Goal: Task Accomplishment & Management: Manage account settings

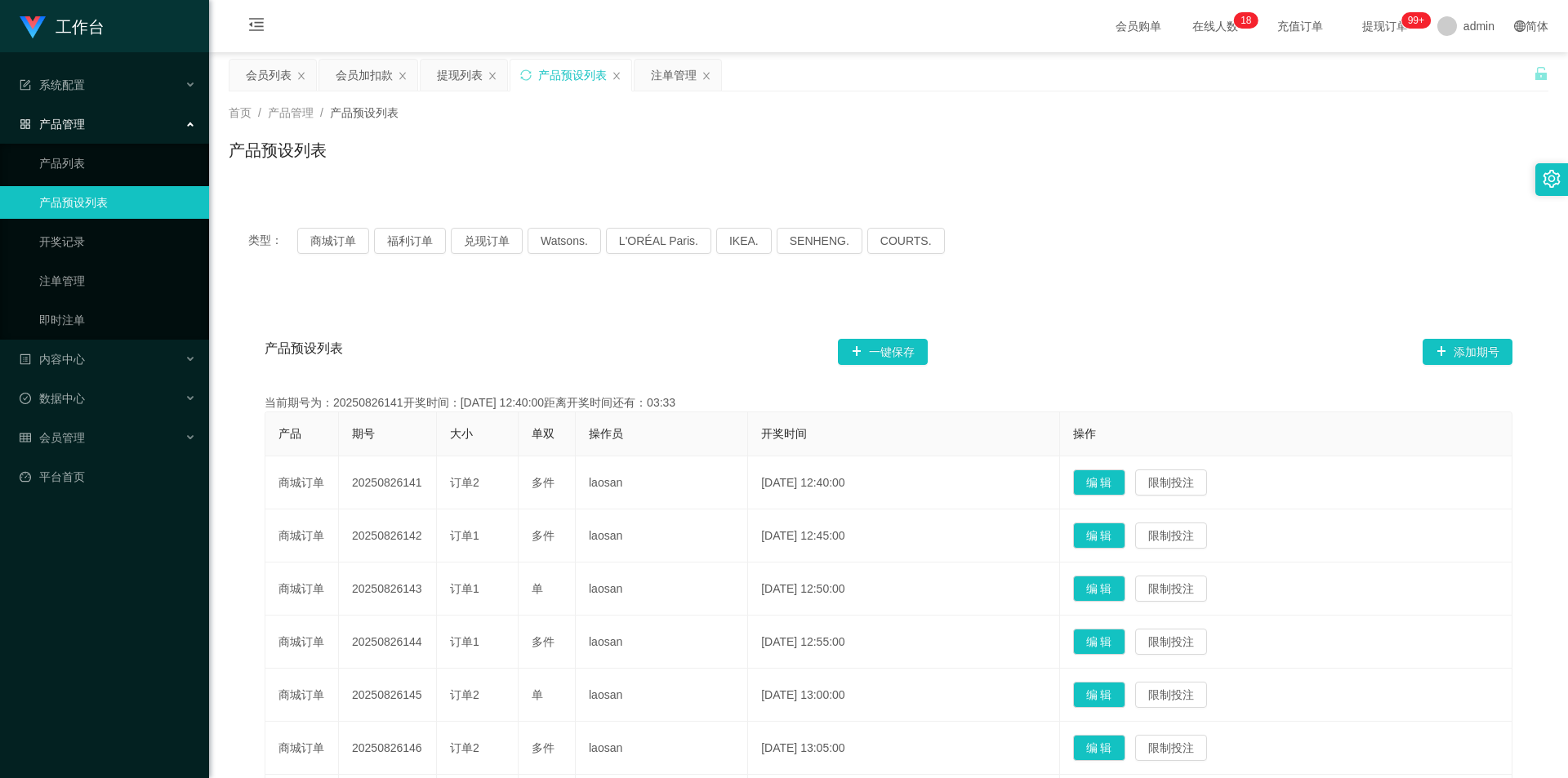
scroll to position [82, 0]
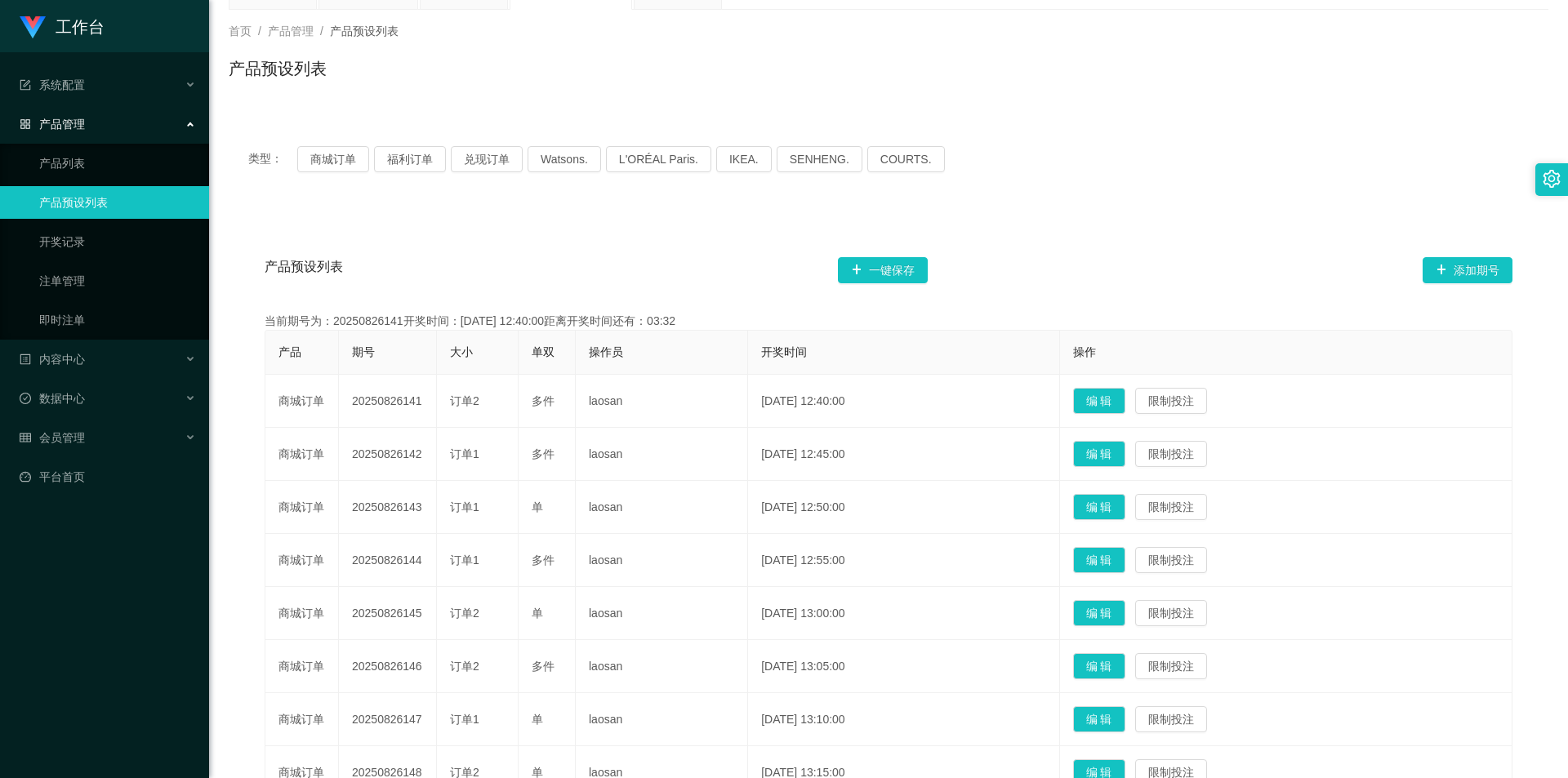
click at [267, 34] on span "首页 /" at bounding box center [248, 31] width 39 height 13
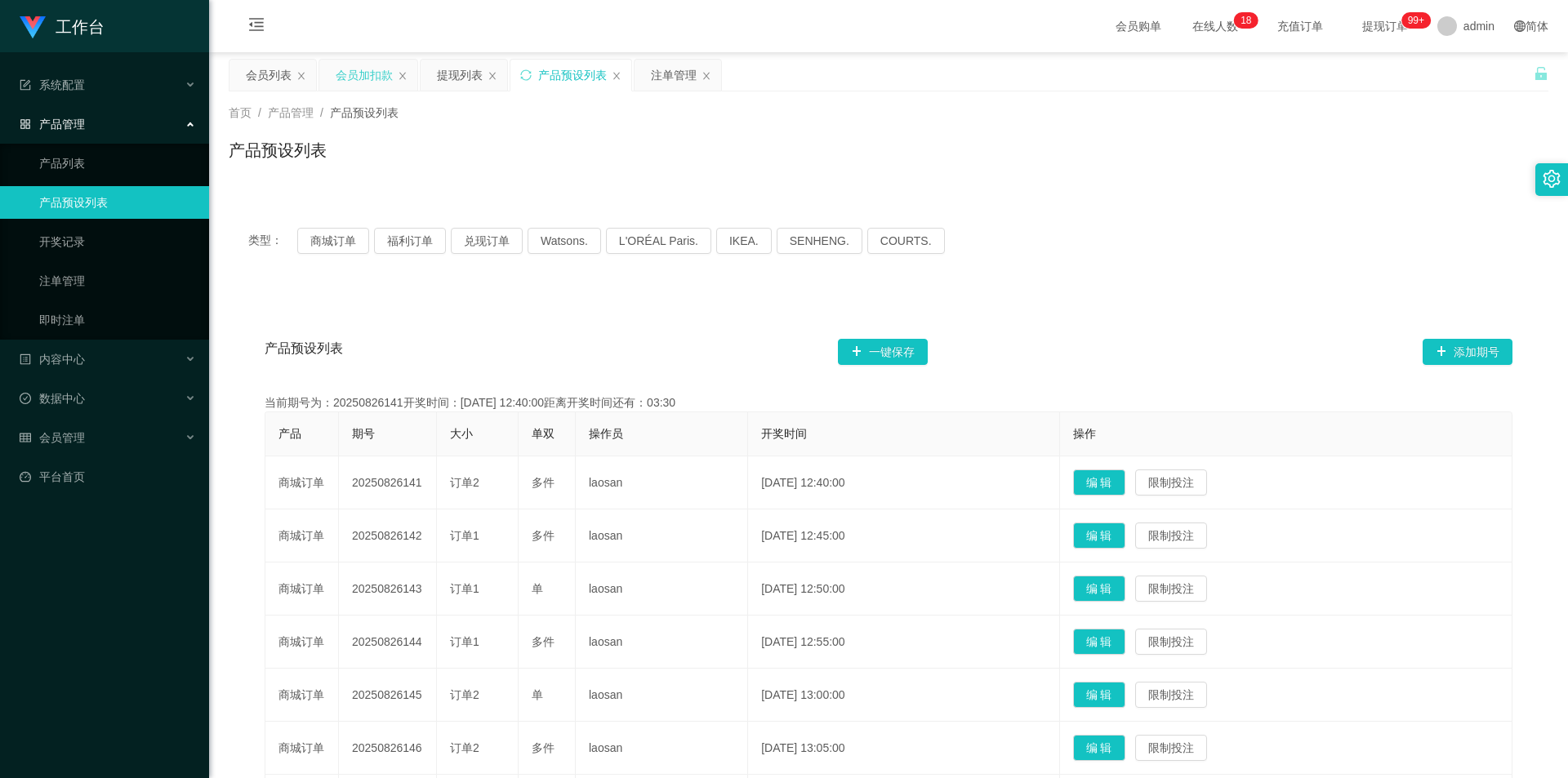
click at [357, 73] on div "会员加扣款" at bounding box center [364, 75] width 57 height 31
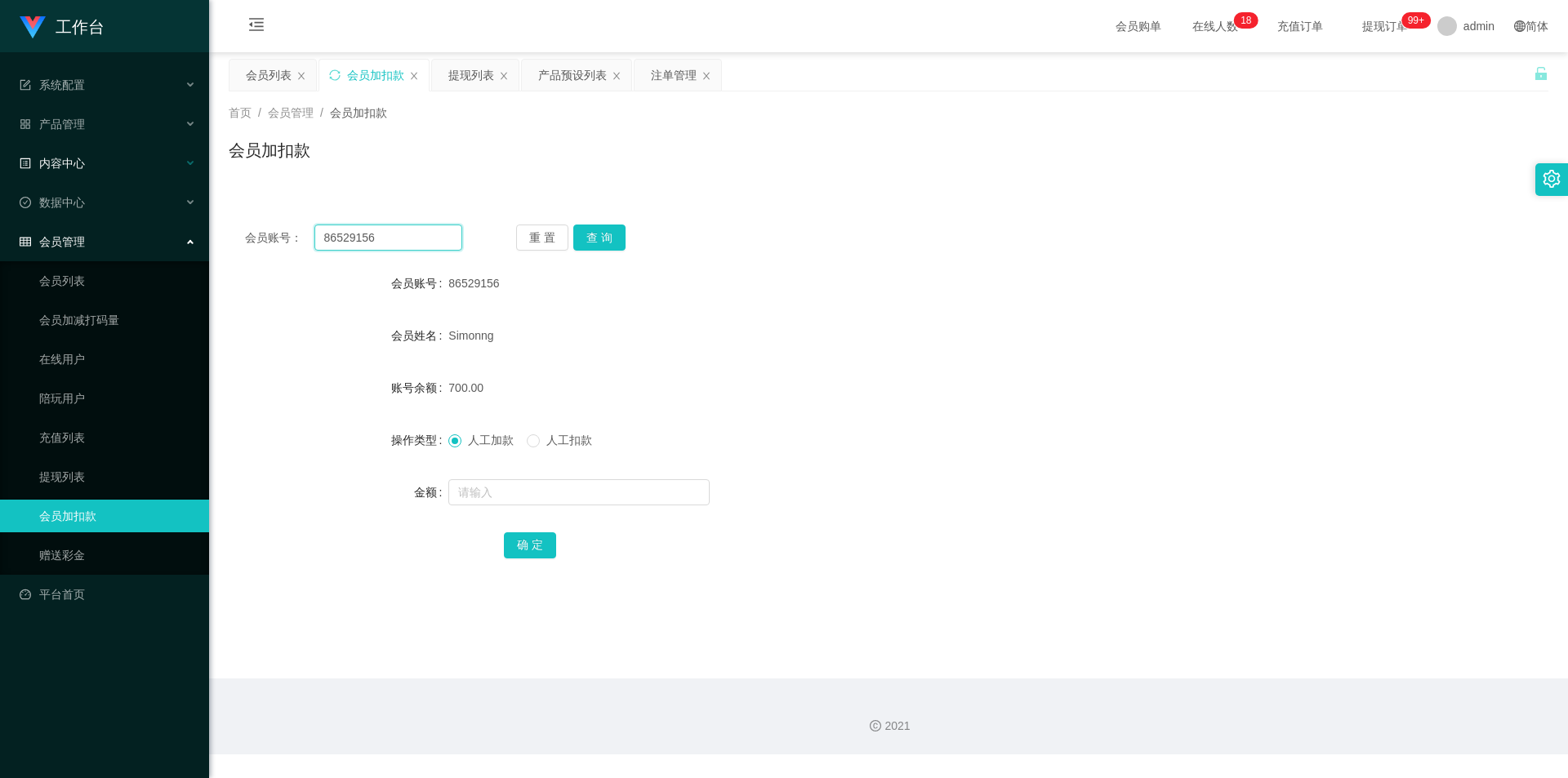
drag, startPoint x: 324, startPoint y: 235, endPoint x: 0, endPoint y: 156, distance: 333.5
click at [0, 156] on section "工作台 系统配置 系统配置列表 管理员列表 管理员分组 支付通道 产品管理 产品列表 产品预设列表 开奖记录 注单管理 即时注单 内容中心 数据中心 会员管理…" at bounding box center [784, 378] width 1568 height 755
paste input "JunHaoLoo"
click at [619, 240] on button "查 询" at bounding box center [599, 238] width 52 height 26
click at [602, 231] on button "查 询" at bounding box center [599, 238] width 52 height 26
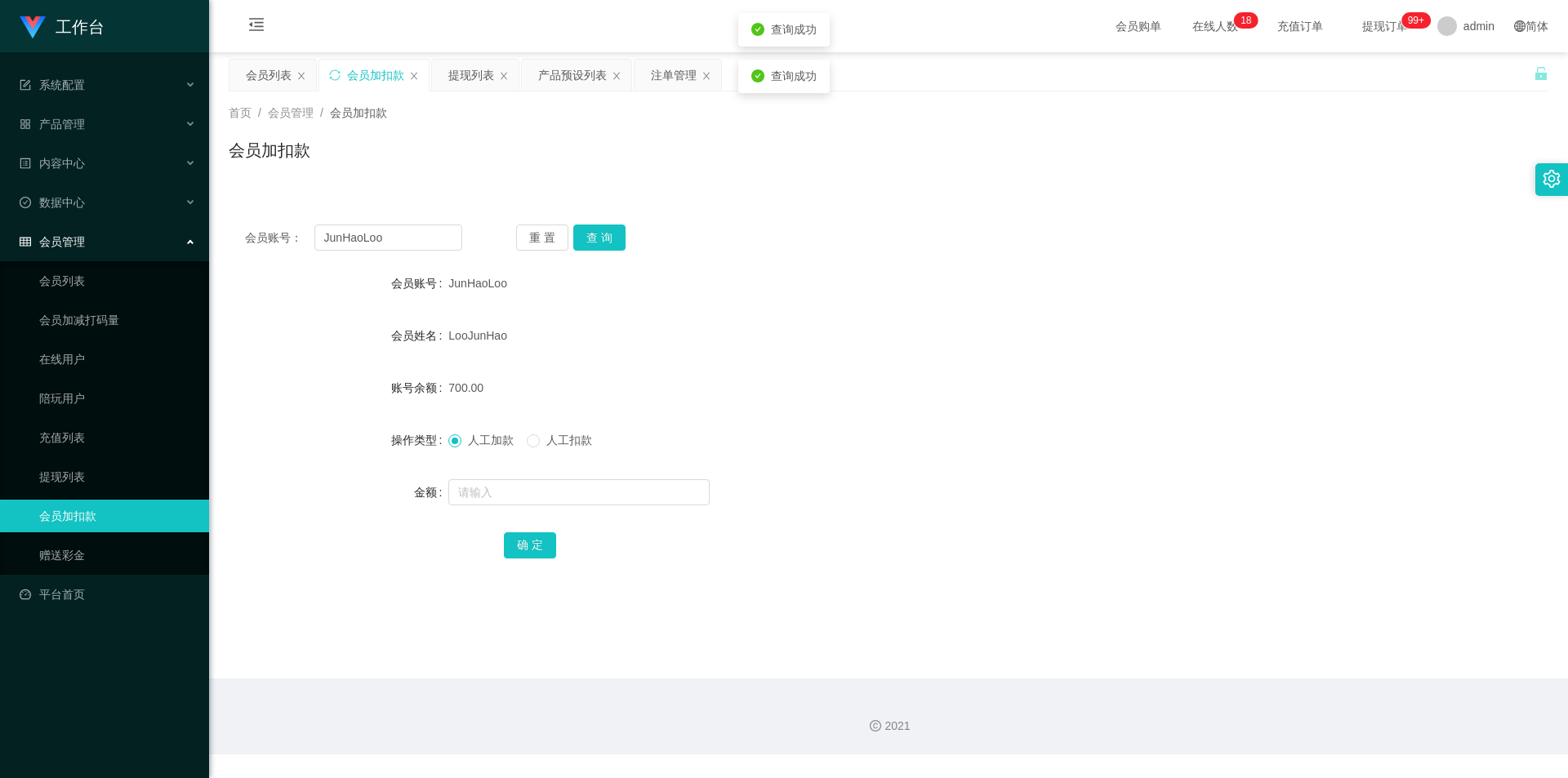
drag, startPoint x: 994, startPoint y: 214, endPoint x: 1005, endPoint y: 212, distance: 11.2
click at [1005, 212] on div "会员账号： JunHaoLoo 重 置 查 询 会员账号 JunHaoLoo 会员姓名 [PERSON_NAME] 账号余额 700.00 操作类型 人工加款…" at bounding box center [888, 402] width 1320 height 389
click at [259, 272] on div "会员账号" at bounding box center [338, 284] width 220 height 33
click at [600, 242] on button "查 询" at bounding box center [599, 238] width 52 height 26
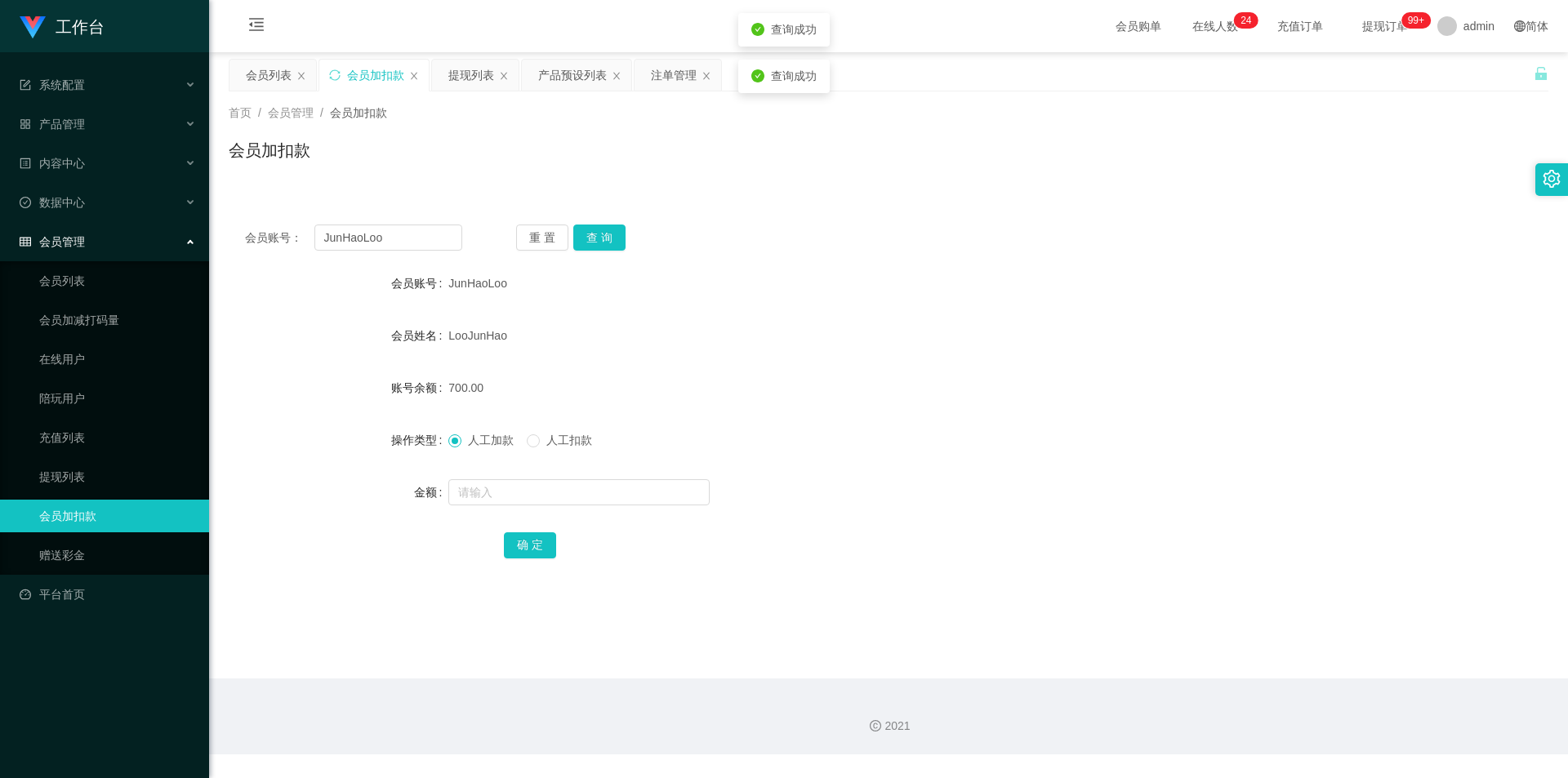
click at [581, 216] on div "会员账号： JunHaoLoo 重 置 查 询 会员账号 JunHaoLoo 会员姓名 [PERSON_NAME] 账号余额 700.00 操作类型 人工加款…" at bounding box center [888, 402] width 1320 height 389
drag, startPoint x: 1218, startPoint y: 179, endPoint x: 1325, endPoint y: 0, distance: 208.5
click at [1219, 175] on div "首页 / 会员管理 / 会员加扣款 / 会员加扣款" at bounding box center [889, 141] width 1359 height 97
drag, startPoint x: 401, startPoint y: 241, endPoint x: 367, endPoint y: 206, distance: 48.8
click at [0, 216] on section "工作台 系统配置 系统配置列表 管理员列表 管理员分组 支付通道 产品管理 产品列表 产品预设列表 开奖记录 注单管理 即时注单 内容中心 数据中心 会员管理…" at bounding box center [784, 378] width 1568 height 755
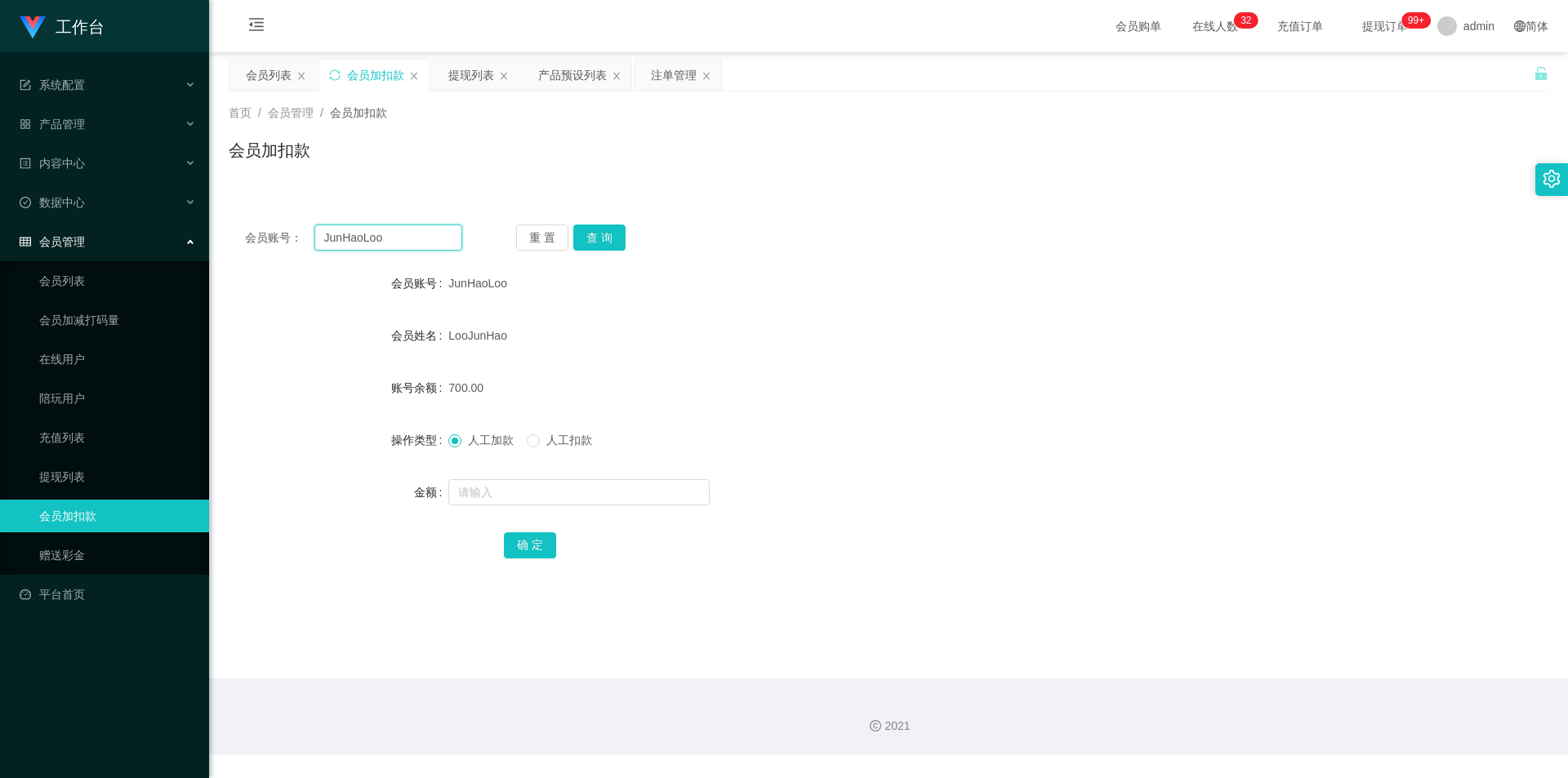
paste input "ash"
type input "ash"
click at [593, 240] on button "查 询" at bounding box center [599, 238] width 52 height 26
click at [577, 162] on div "会员加扣款" at bounding box center [888, 156] width 1320 height 38
click at [475, 73] on div "提现列表" at bounding box center [471, 75] width 46 height 31
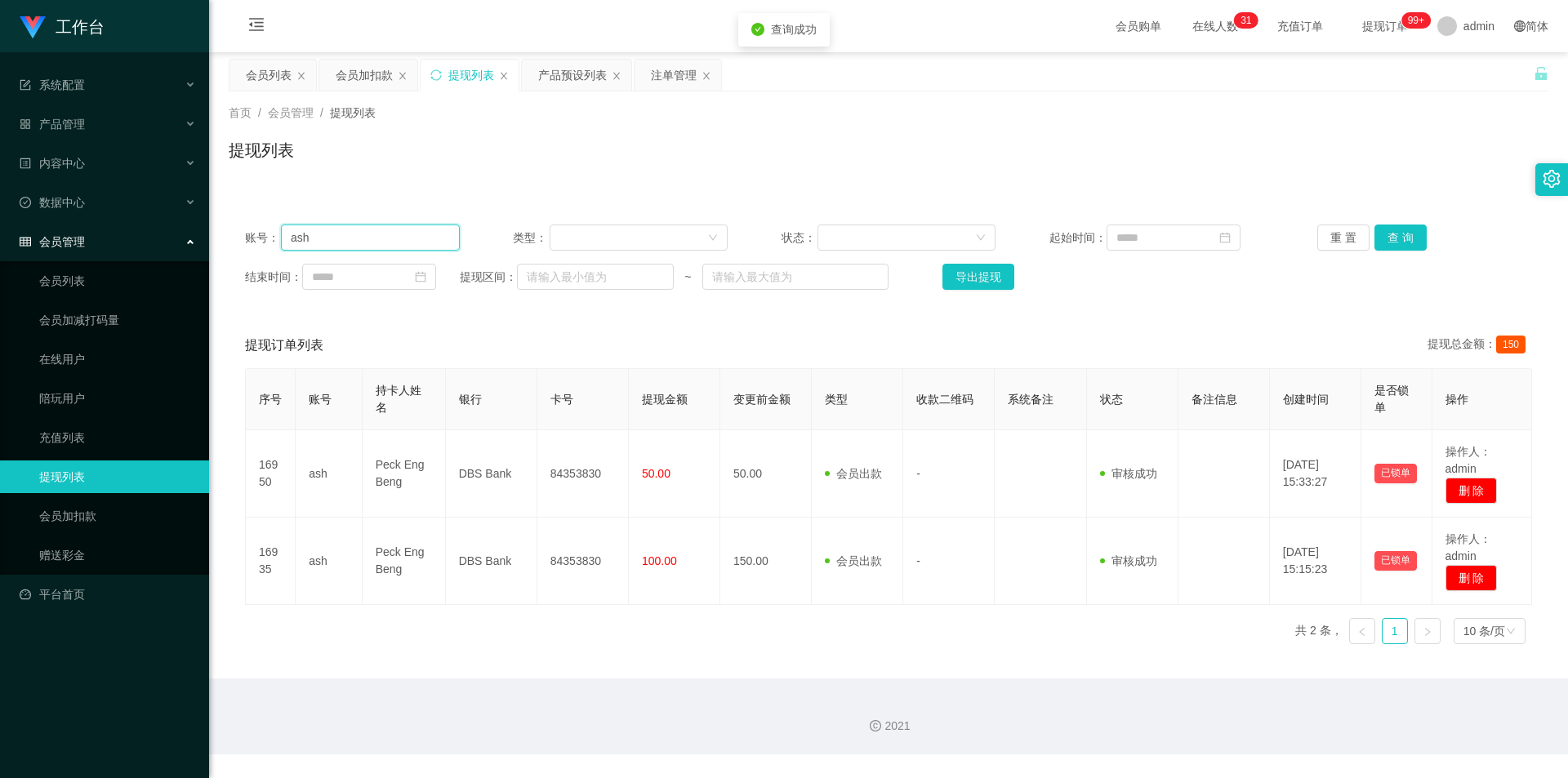
drag, startPoint x: 250, startPoint y: 240, endPoint x: 0, endPoint y: 232, distance: 250.1
click at [0, 232] on section "工作台 系统配置 系统配置列表 管理员列表 管理员分组 支付通道 产品管理 产品列表 产品预设列表 开奖记录 注单管理 即时注单 内容中心 数据中心 会员管理…" at bounding box center [784, 378] width 1568 height 755
click at [1381, 237] on button "查 询" at bounding box center [1400, 238] width 52 height 26
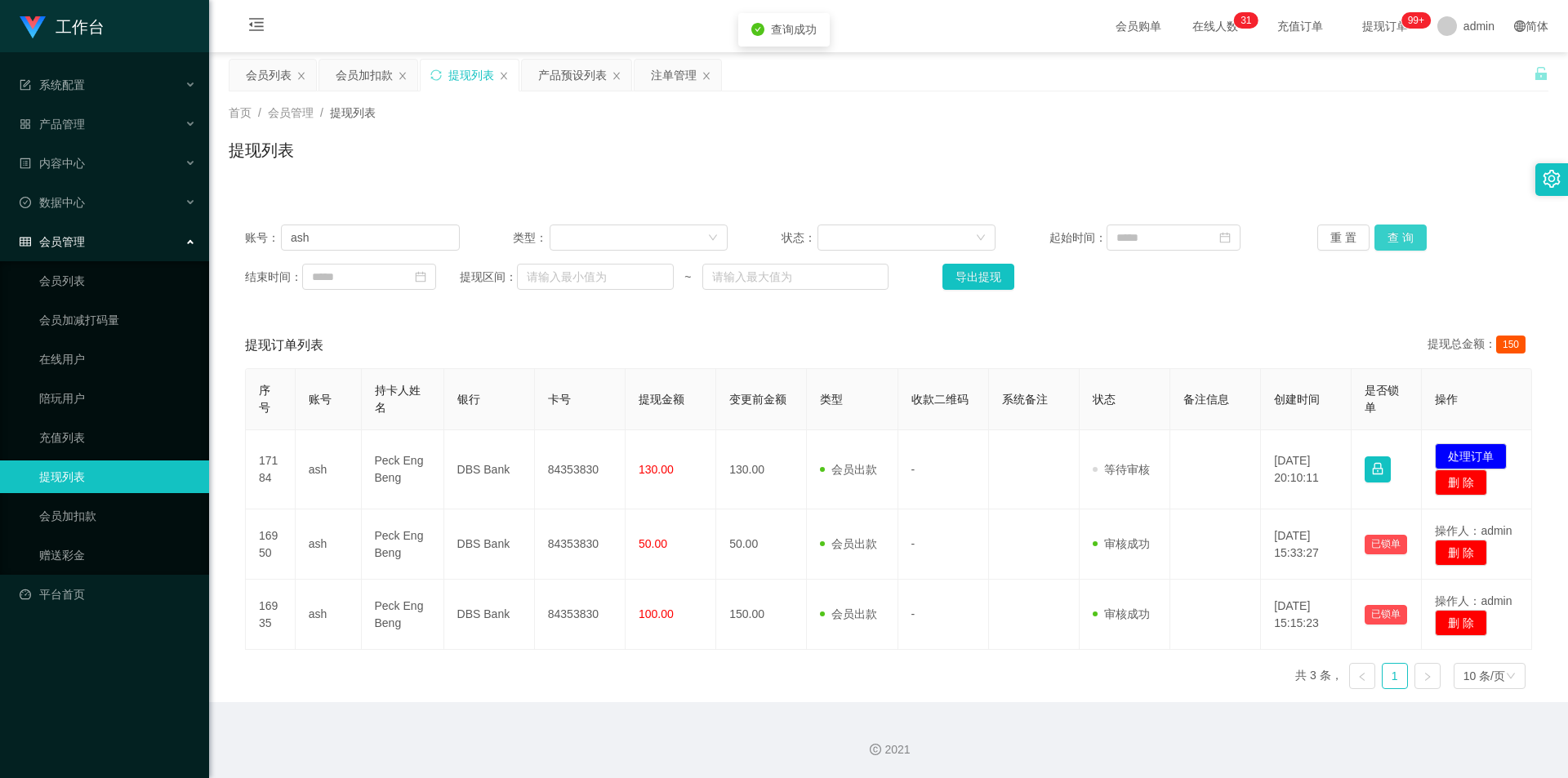
click at [1381, 237] on button "查 询" at bounding box center [1400, 238] width 52 height 26
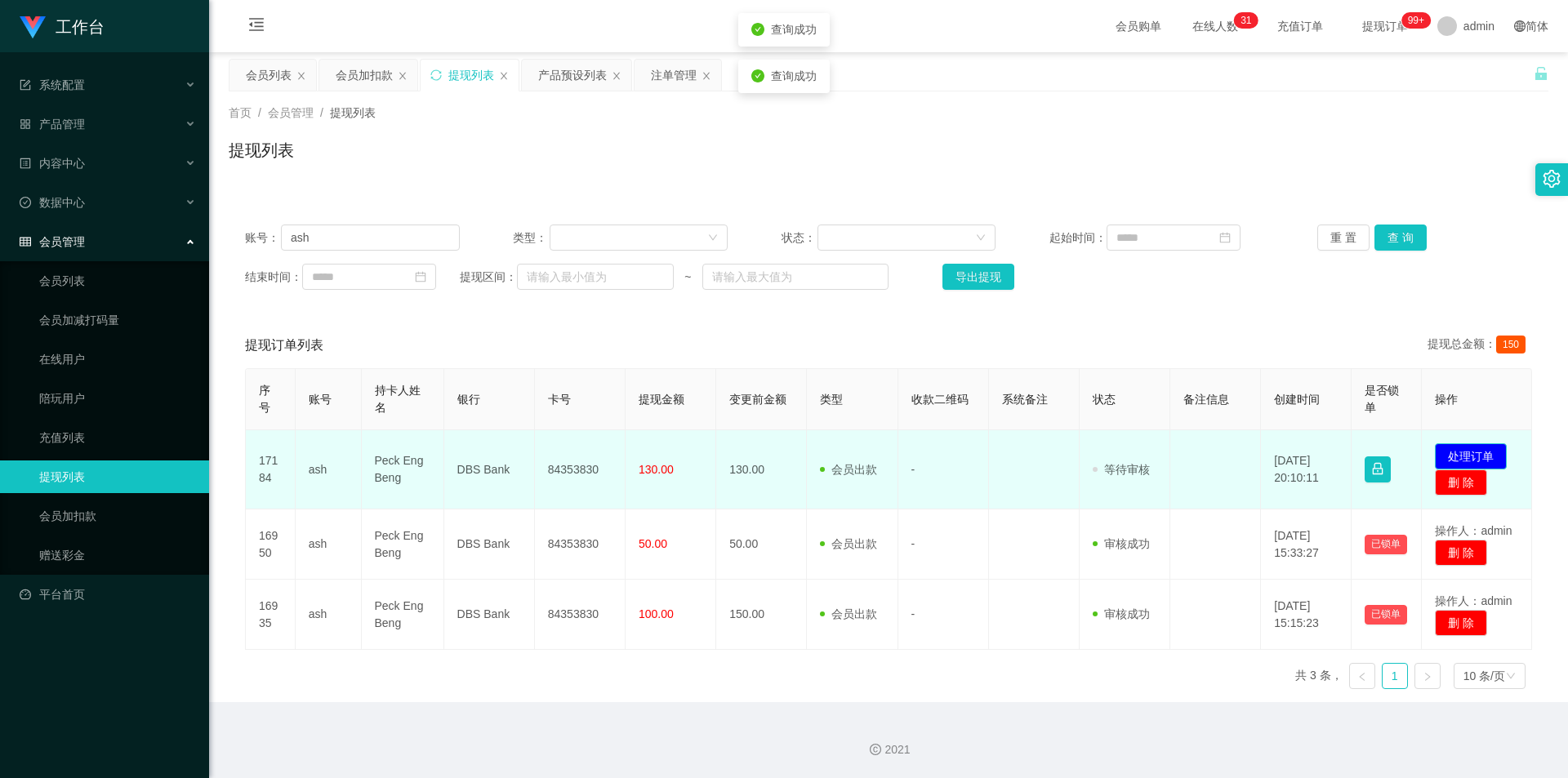
click at [1465, 459] on button "处理订单" at bounding box center [1471, 457] width 72 height 26
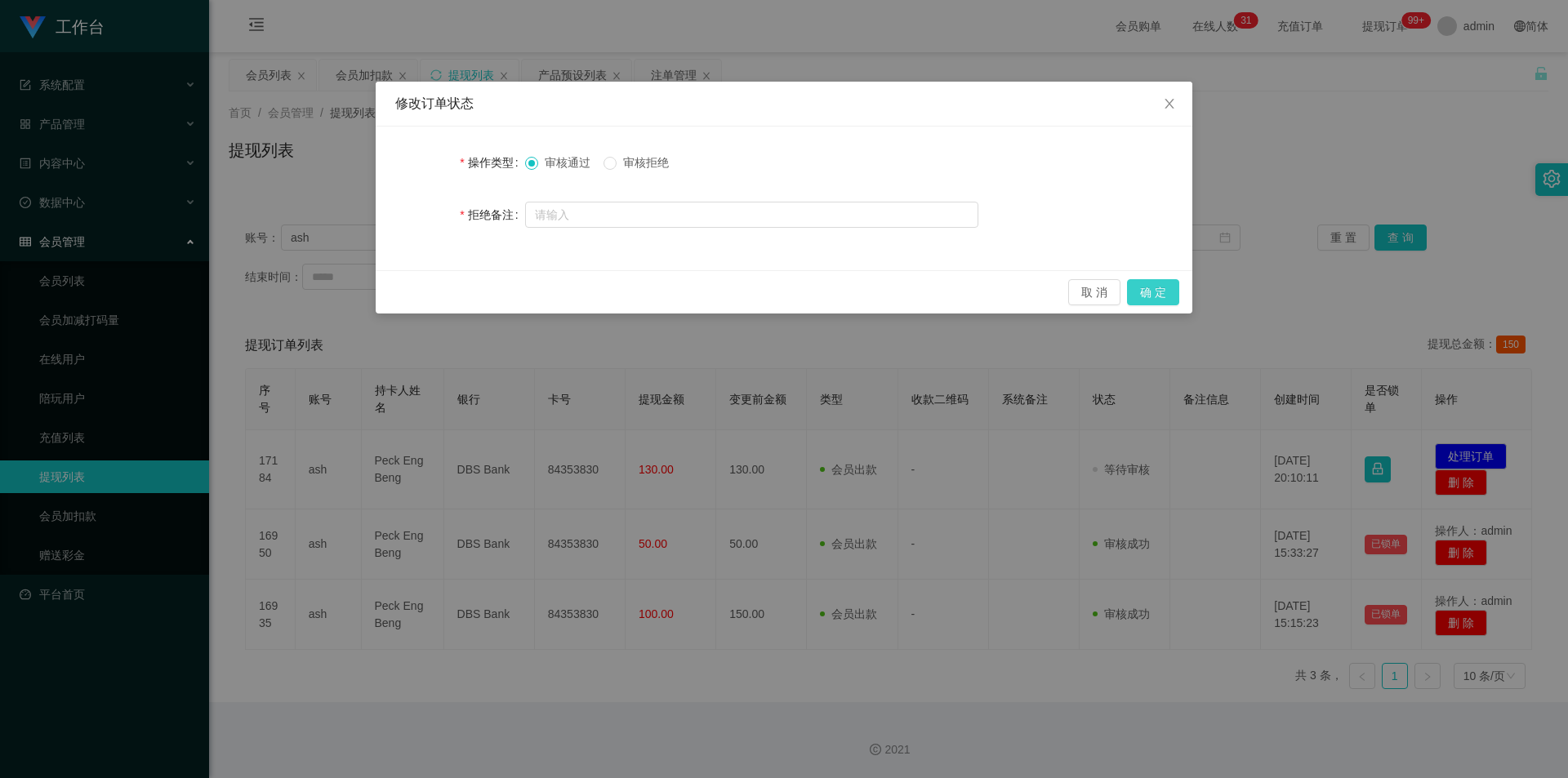
click at [1160, 292] on button "确 定" at bounding box center [1153, 292] width 52 height 26
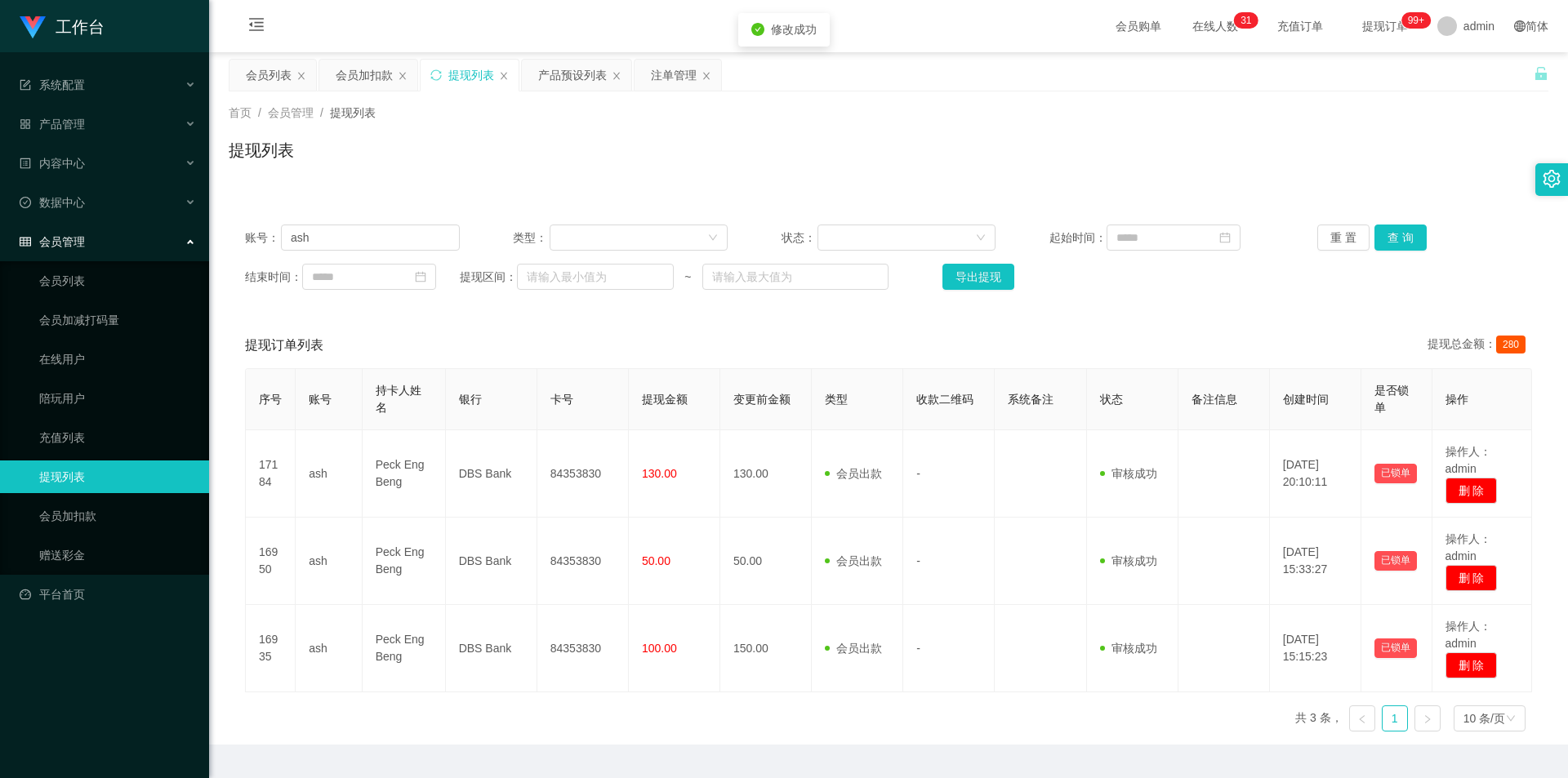
click at [1382, 147] on div "提现列表" at bounding box center [888, 156] width 1320 height 38
click at [258, 73] on div "会员列表" at bounding box center [269, 75] width 46 height 31
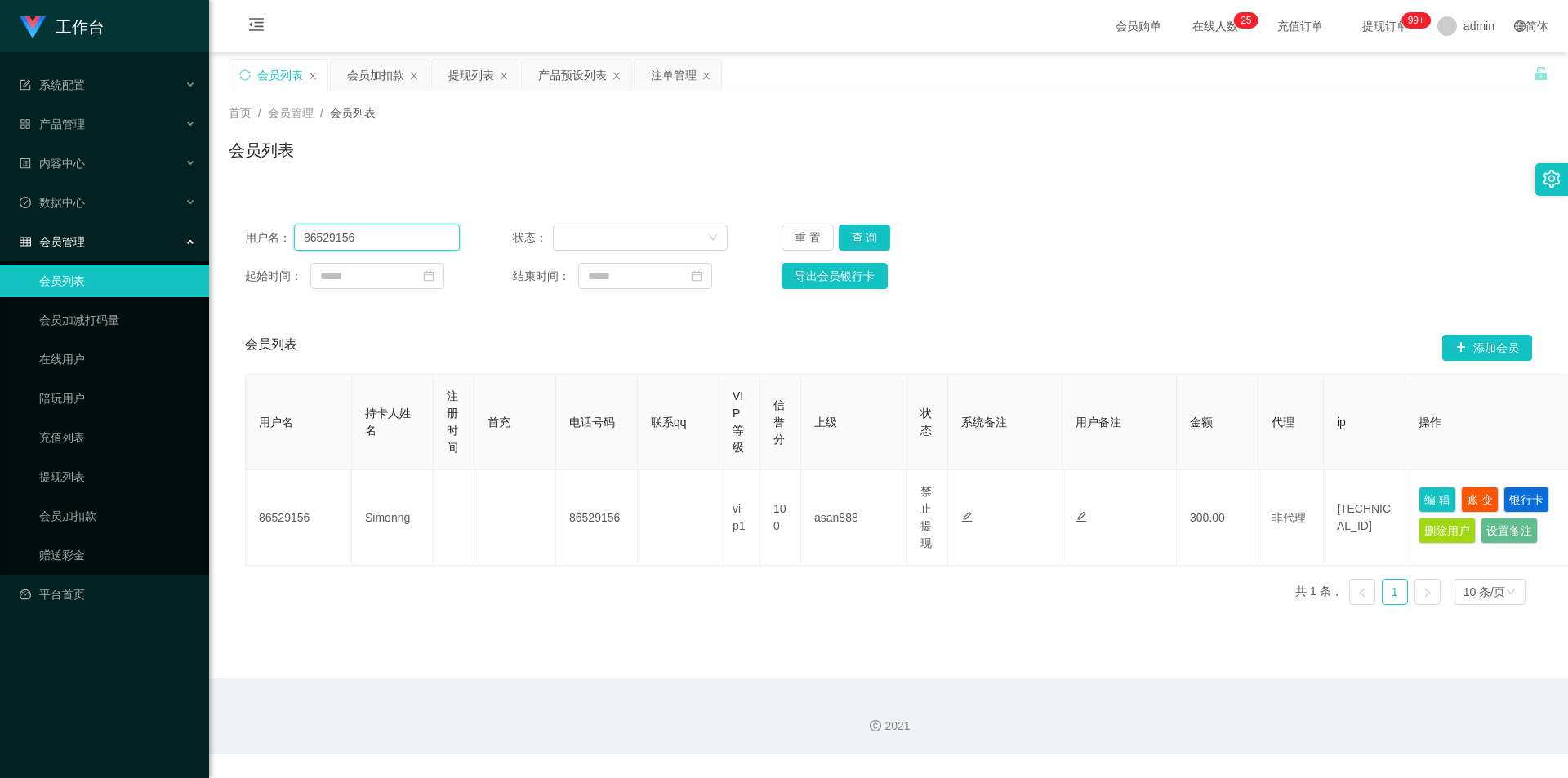
click at [0, 225] on section "工作台 系统配置 系统配置列表 管理员列表 管理员分组 支付通道 产品管理 产品列表 产品预设列表 开奖记录 注单管理 即时注单 内容中心 数据中心 会员管理…" at bounding box center [784, 378] width 1568 height 755
paste input "ash"
type input "ash"
click at [856, 242] on button "查 询" at bounding box center [864, 238] width 52 height 26
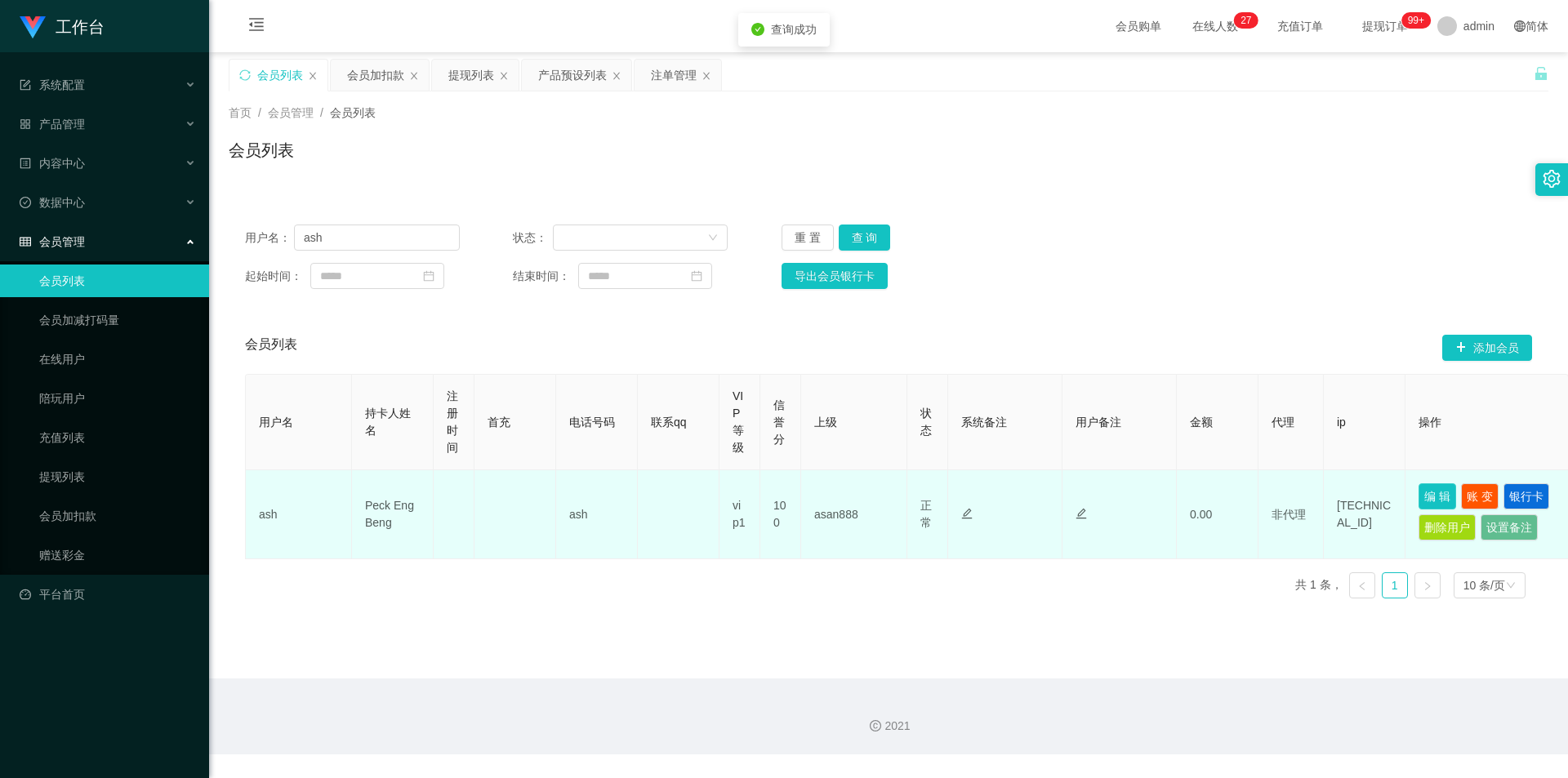
click at [1440, 491] on button "编 辑" at bounding box center [1437, 496] width 38 height 26
type input "ash"
type input "Peck Eng Beng"
click at [1522, 490] on button "银行卡" at bounding box center [1527, 496] width 46 height 26
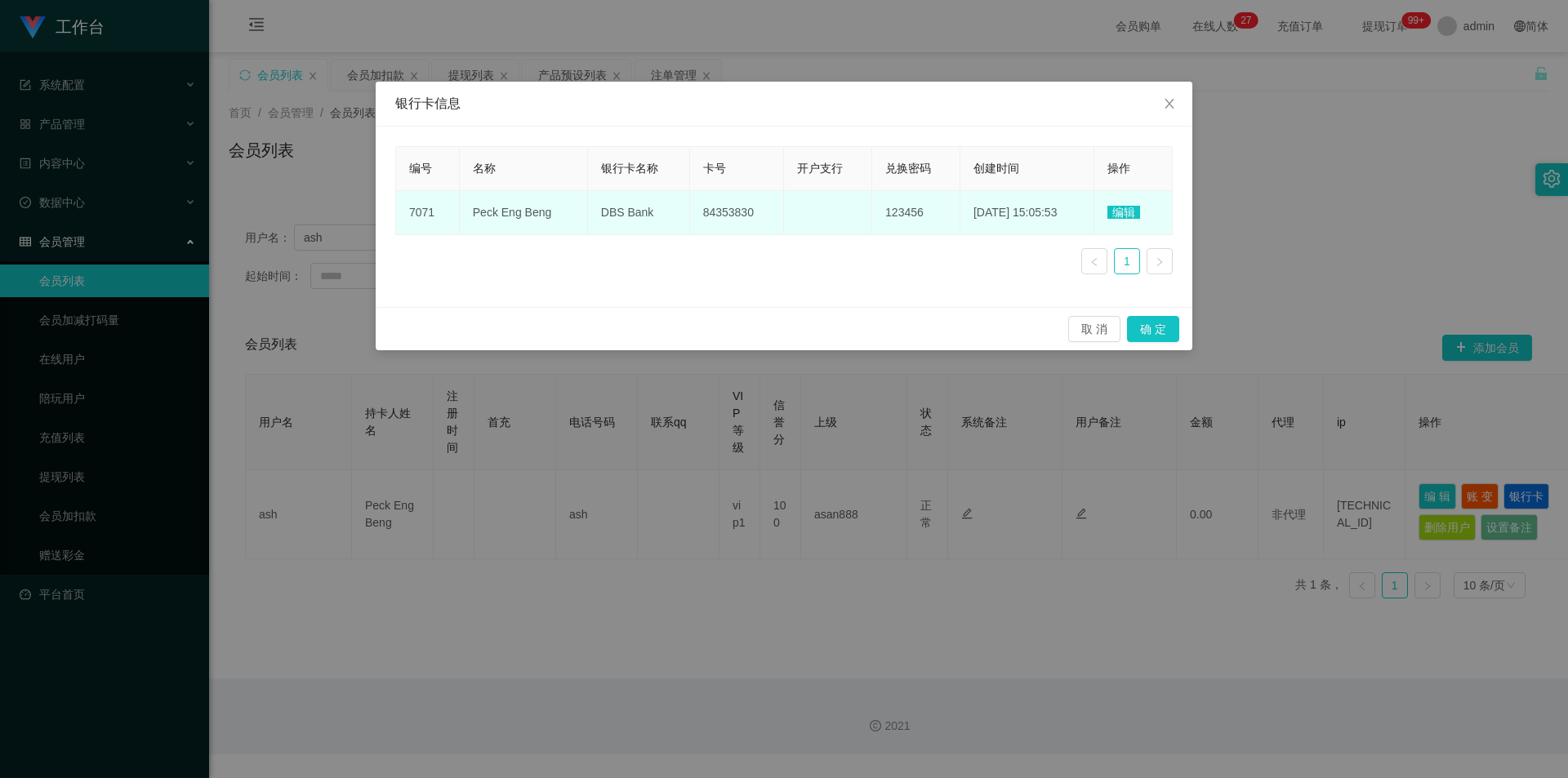
click at [716, 215] on span "84353830" at bounding box center [728, 212] width 51 height 13
copy span "84353830"
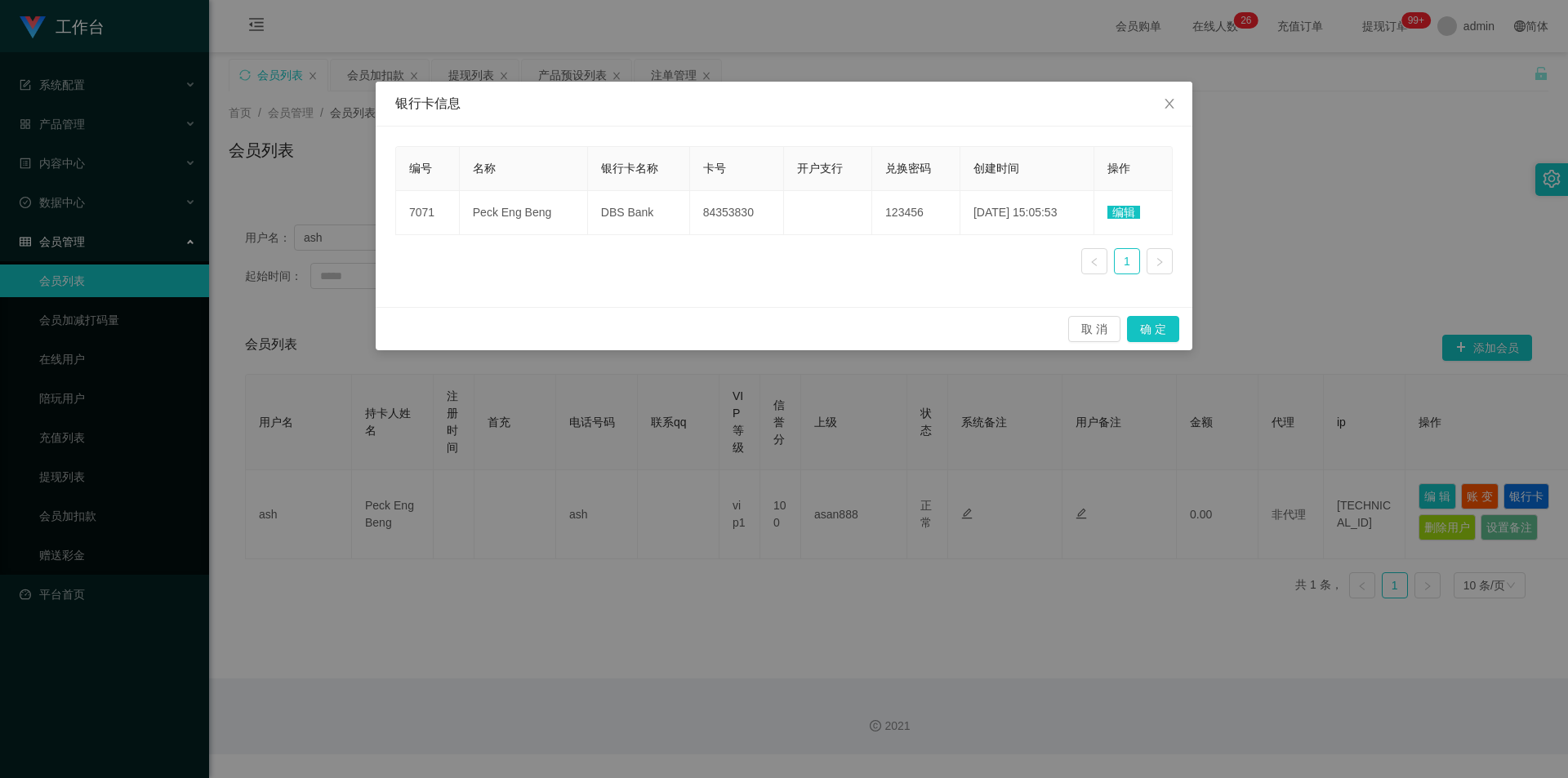
click at [1348, 175] on div "银行卡信息 编号 名称 银行卡名称 卡号 开户支行 兑换密码 创建时间 操作 7071 Peck Eng Beng DBS Bank 84353830 123…" at bounding box center [784, 389] width 1568 height 778
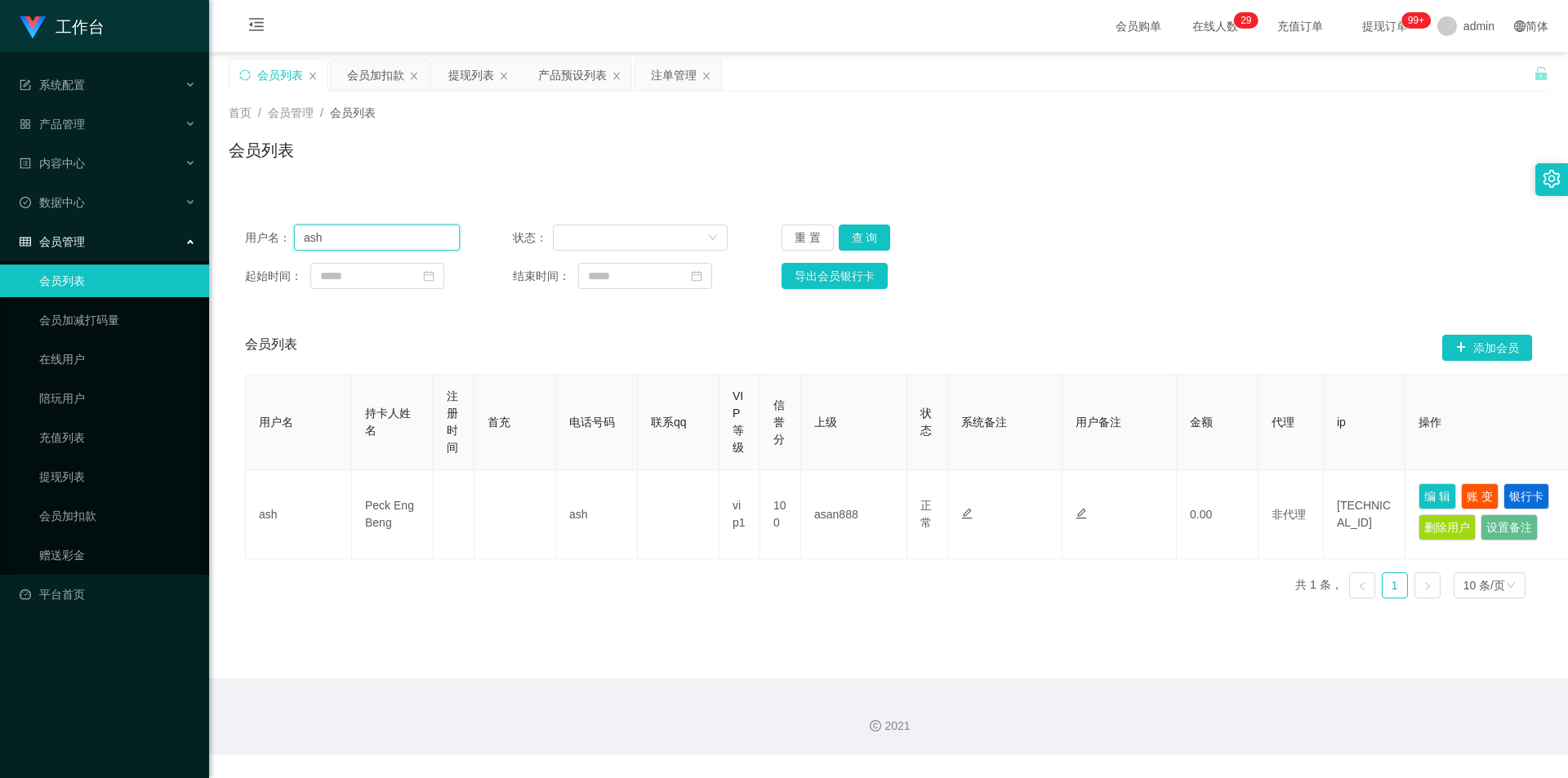
drag, startPoint x: 347, startPoint y: 235, endPoint x: 73, endPoint y: 226, distance: 274.1
click at [73, 226] on section "工作台 系统配置 系统配置列表 管理员列表 管理员分组 支付通道 产品管理 产品列表 产品预设列表 开奖记录 注单管理 即时注单 内容中心 数据中心 会员管理…" at bounding box center [784, 378] width 1568 height 755
click at [460, 77] on div "提现列表" at bounding box center [471, 75] width 46 height 31
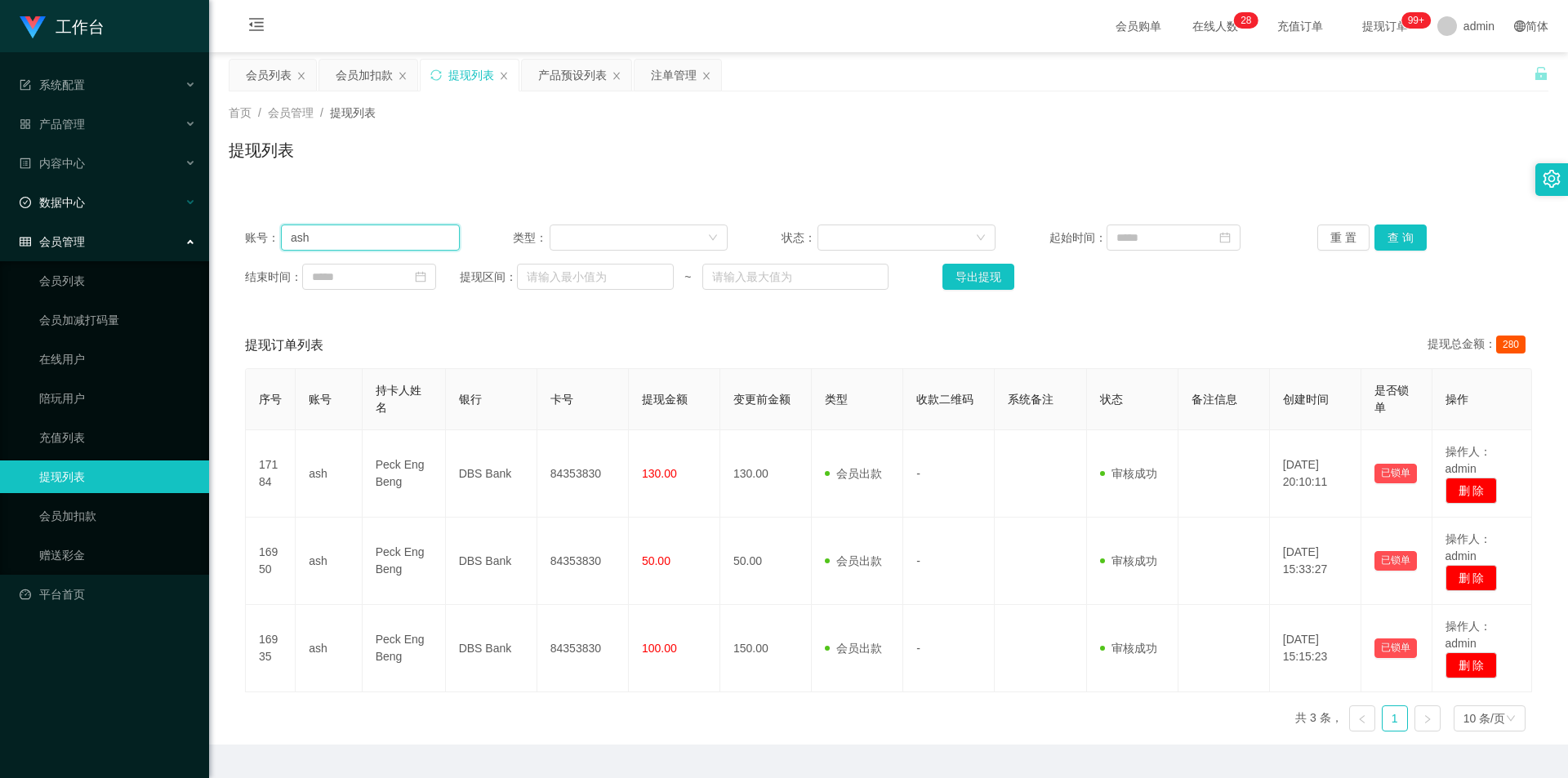
drag, startPoint x: 377, startPoint y: 237, endPoint x: 0, endPoint y: 209, distance: 378.0
click at [0, 209] on section "工作台 系统配置 系统配置列表 管理员列表 管理员分组 支付通道 产品管理 产品列表 产品预设列表 开奖记录 注单管理 即时注单 内容中心 数据中心 会员管理…" at bounding box center [784, 411] width 1568 height 821
click at [1397, 232] on button "查 询" at bounding box center [1400, 238] width 52 height 26
click at [982, 228] on div at bounding box center [907, 238] width 178 height 26
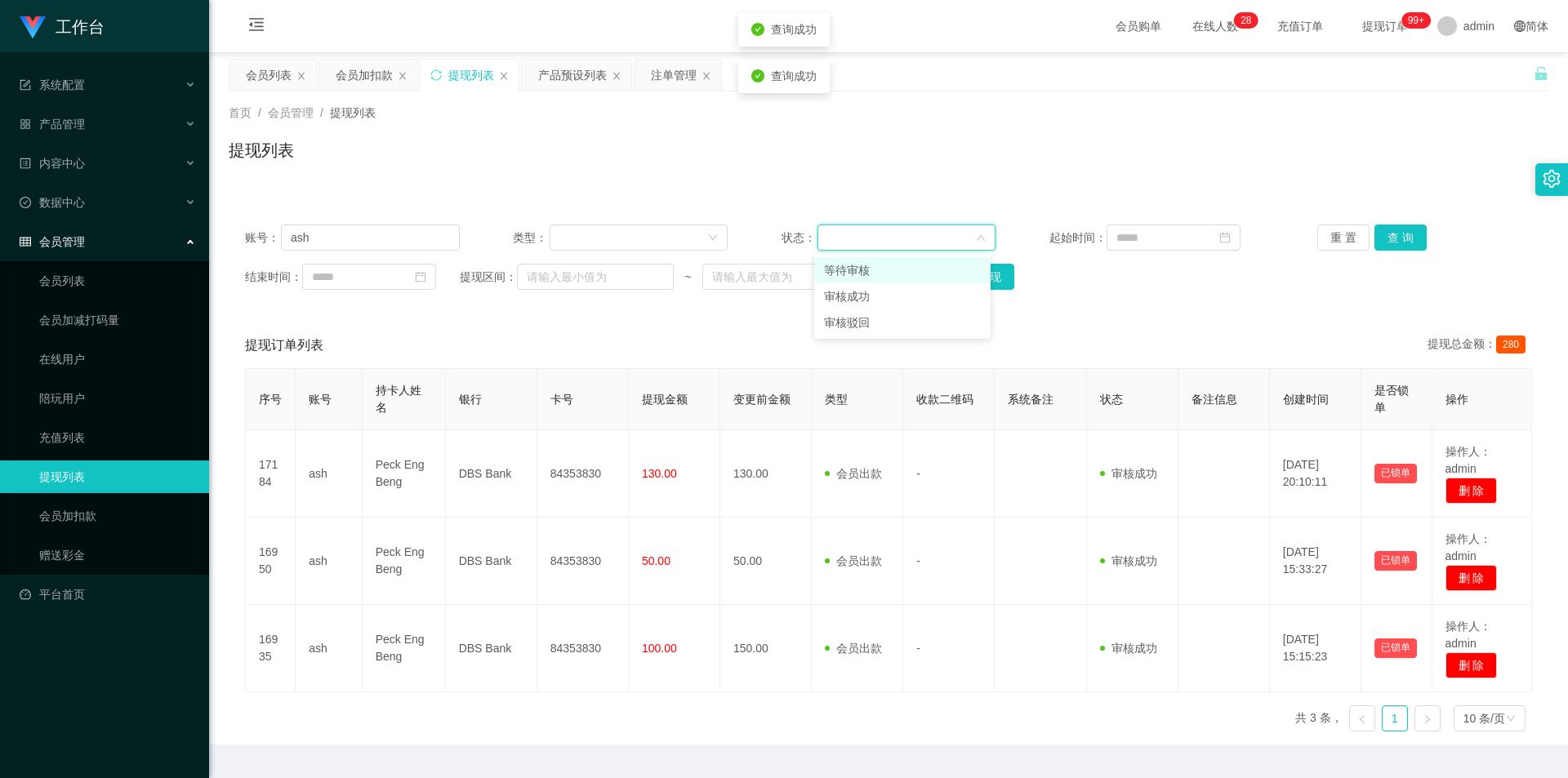
click at [1212, 220] on div "账号： ash 类型： 状态： 起始时间： 重 置 查 询 结束时间： 提现区间： ~ 导出提现" at bounding box center [888, 257] width 1320 height 98
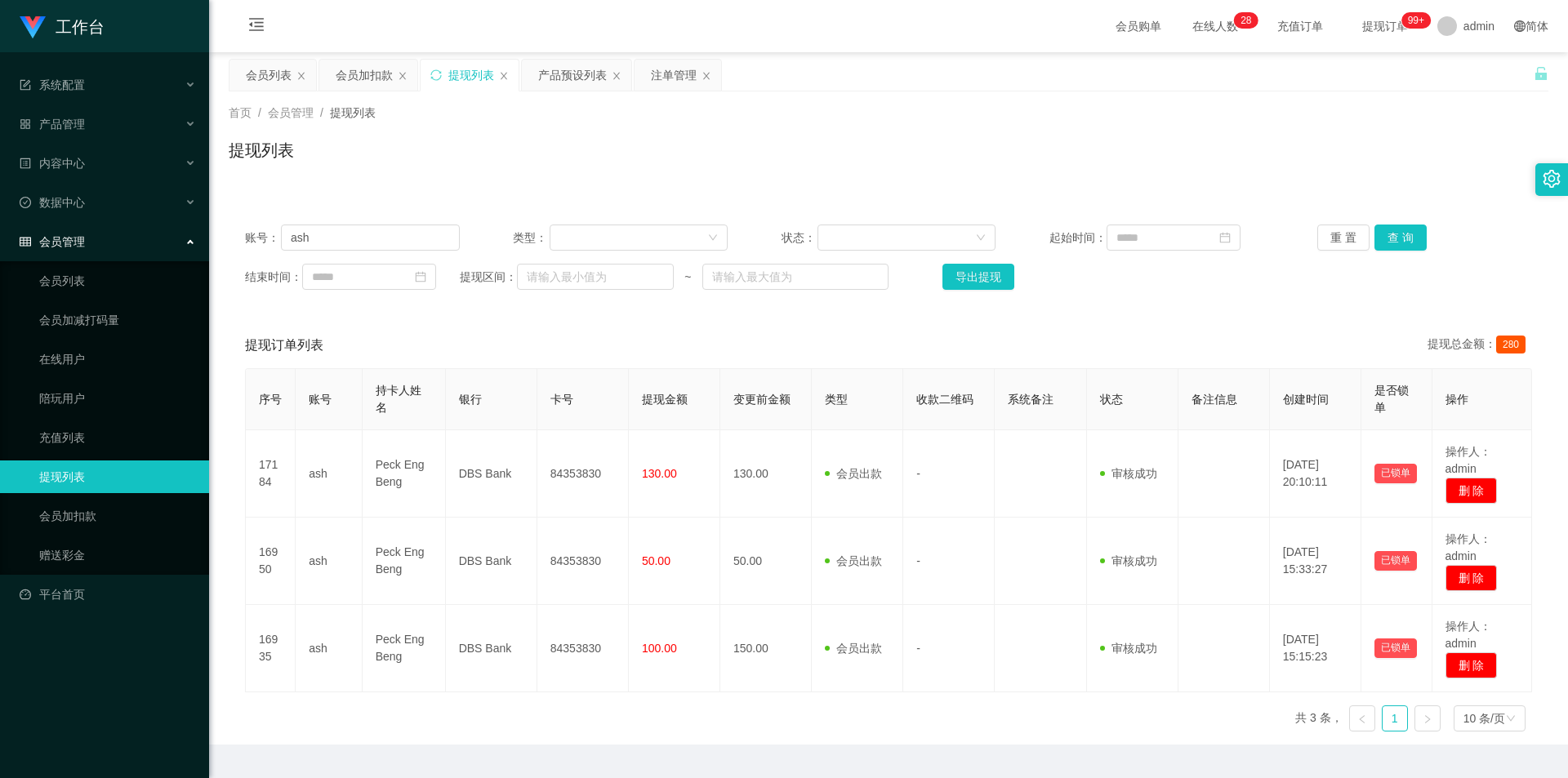
click at [1227, 217] on div "账号： ash 类型： 状态： 起始时间： 重 置 查 询 结束时间： 提现区间： ~ 导出提现" at bounding box center [888, 257] width 1320 height 98
